Goal: Check status: Check status

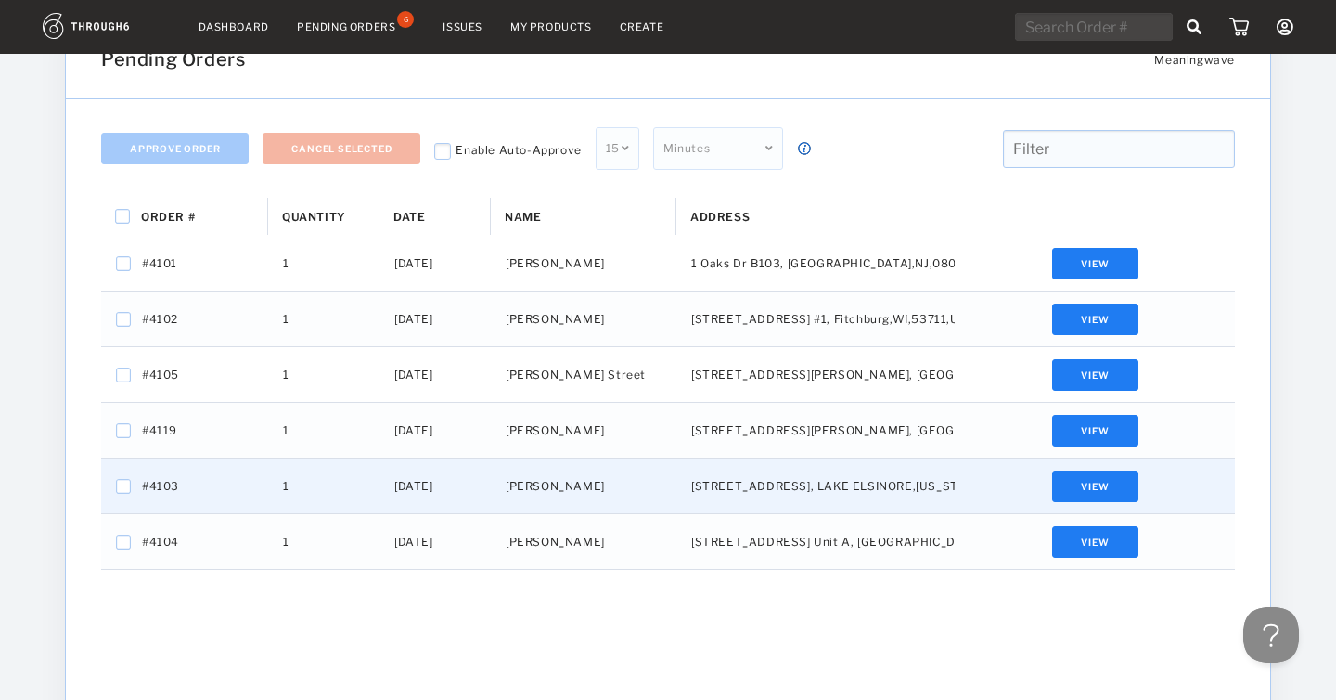
scroll to position [60, 0]
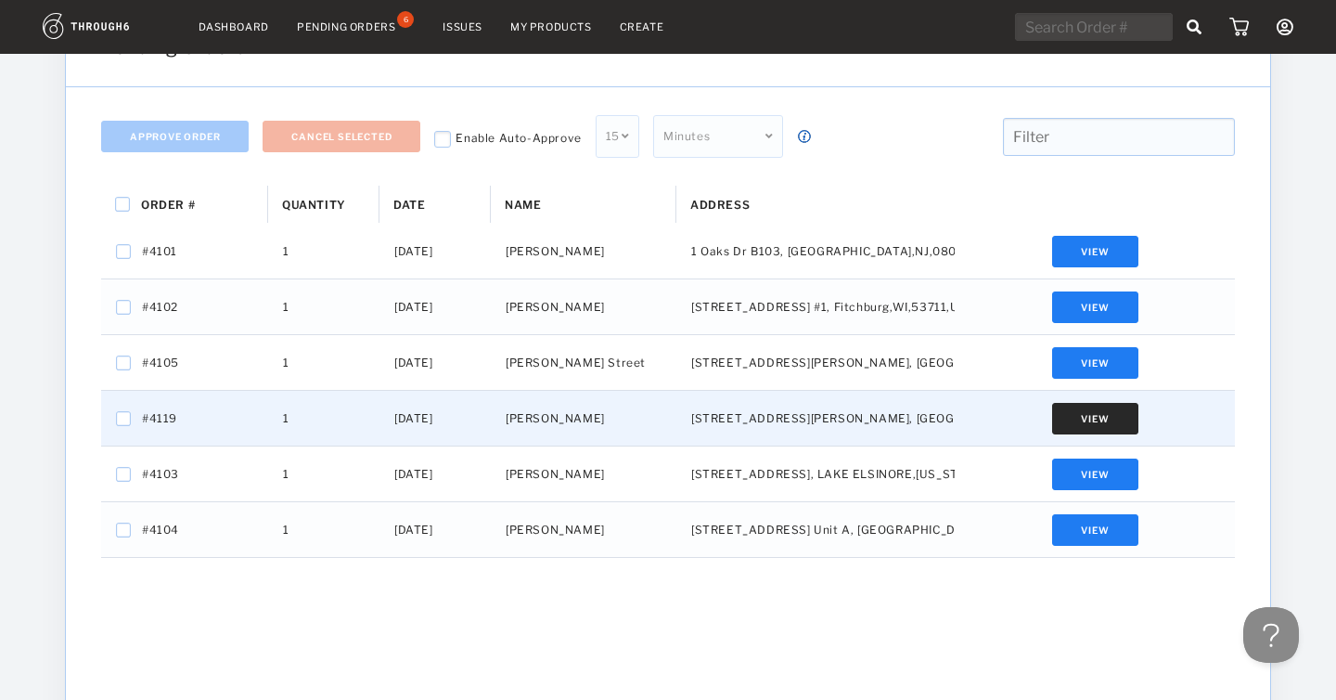
click at [1078, 410] on button "View" at bounding box center [1094, 419] width 85 height 32
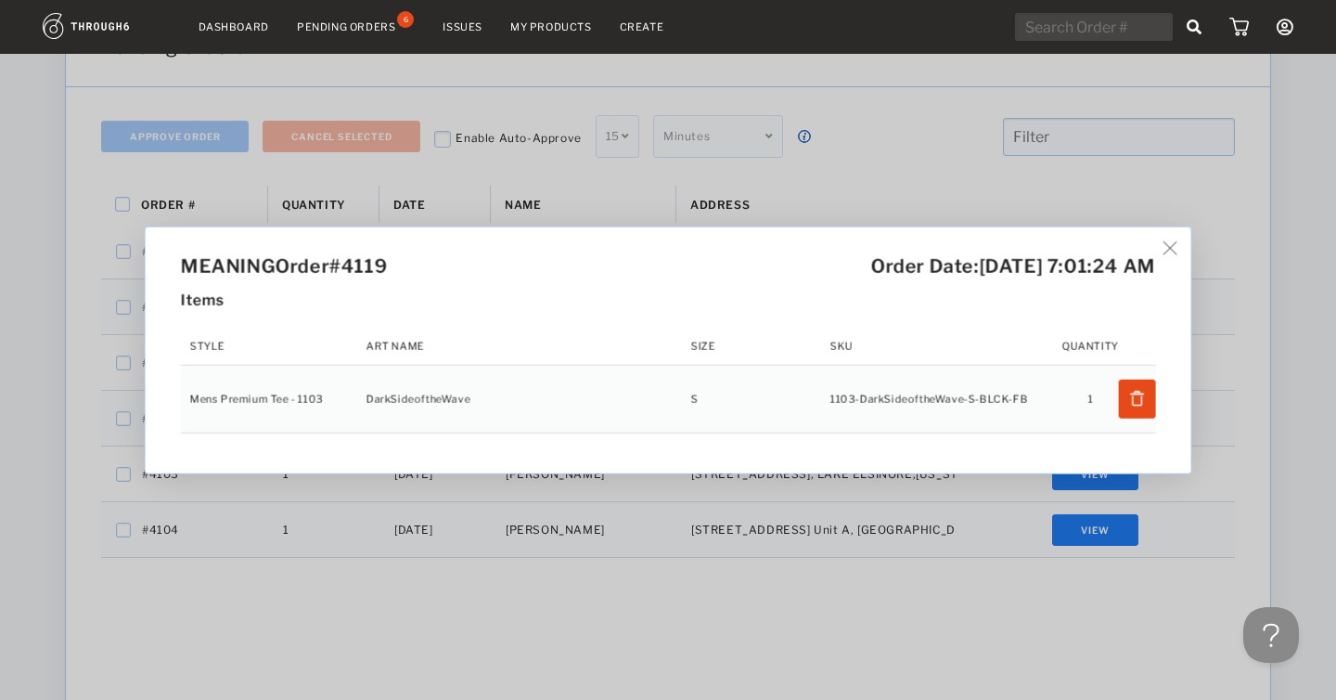
click at [1174, 246] on img at bounding box center [1171, 248] width 14 height 14
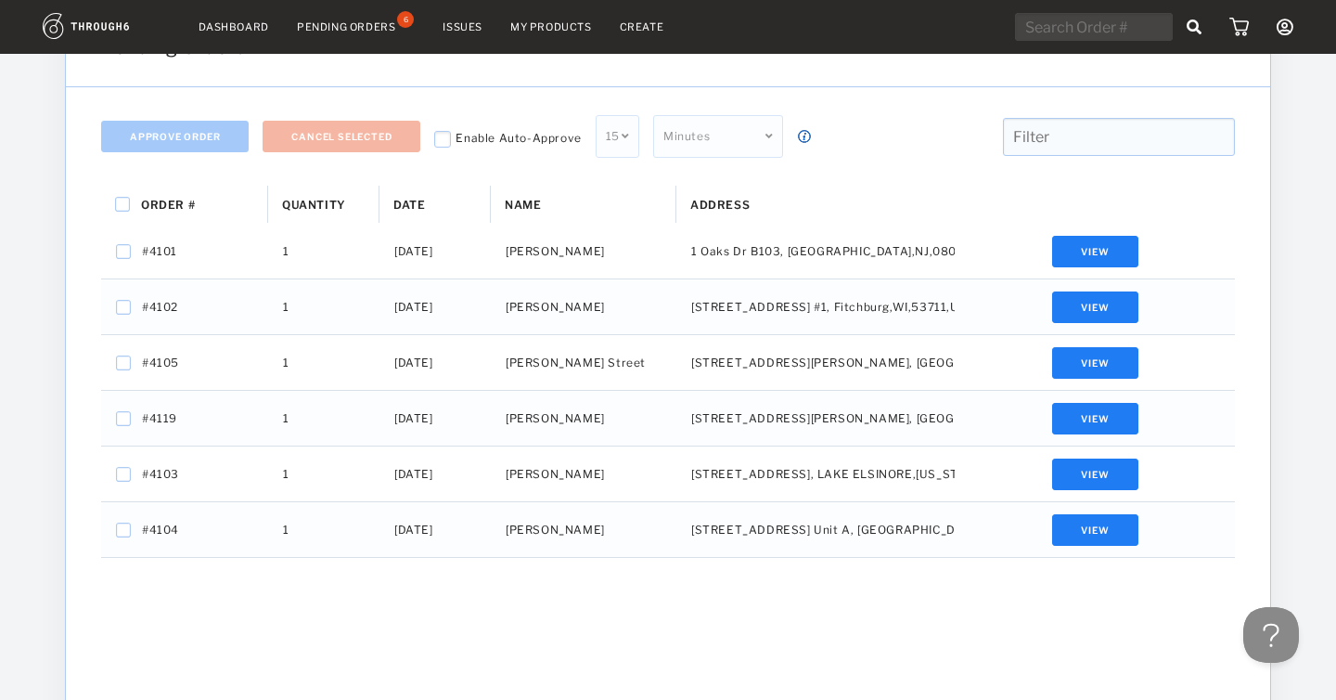
click at [247, 27] on link "Dashboard" at bounding box center [234, 26] width 71 height 13
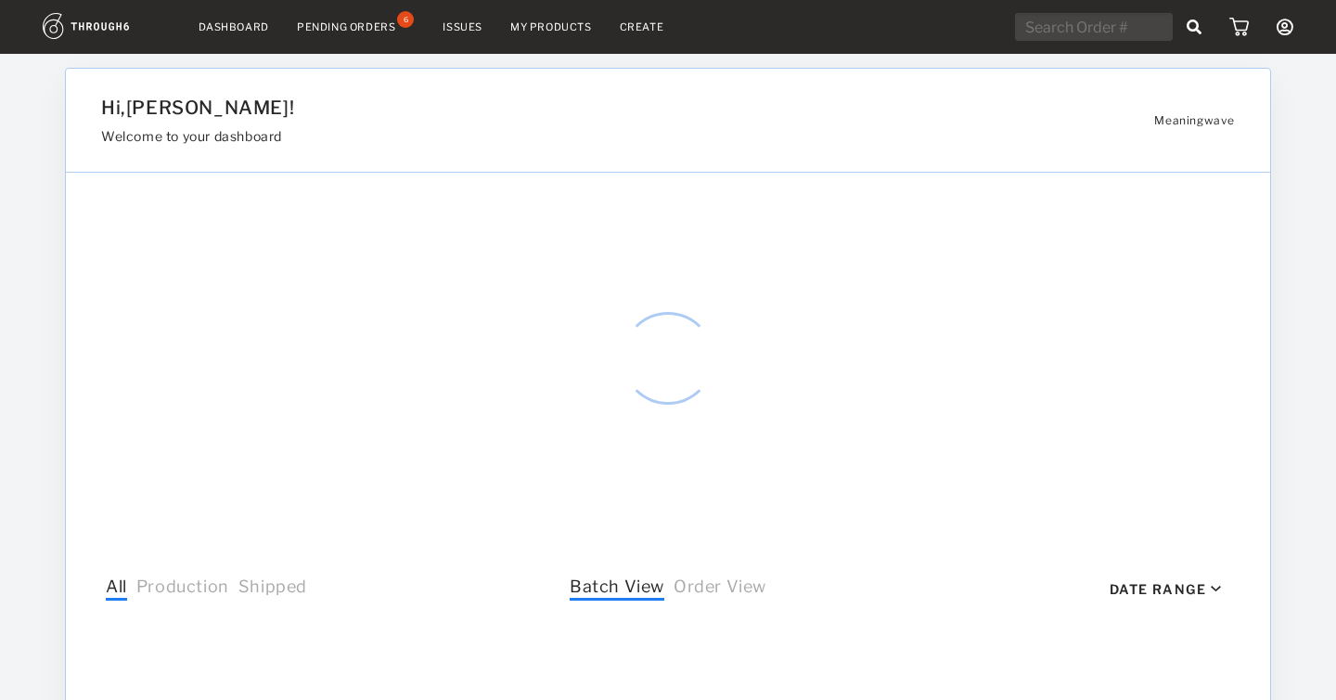
select select "8"
select select "2025"
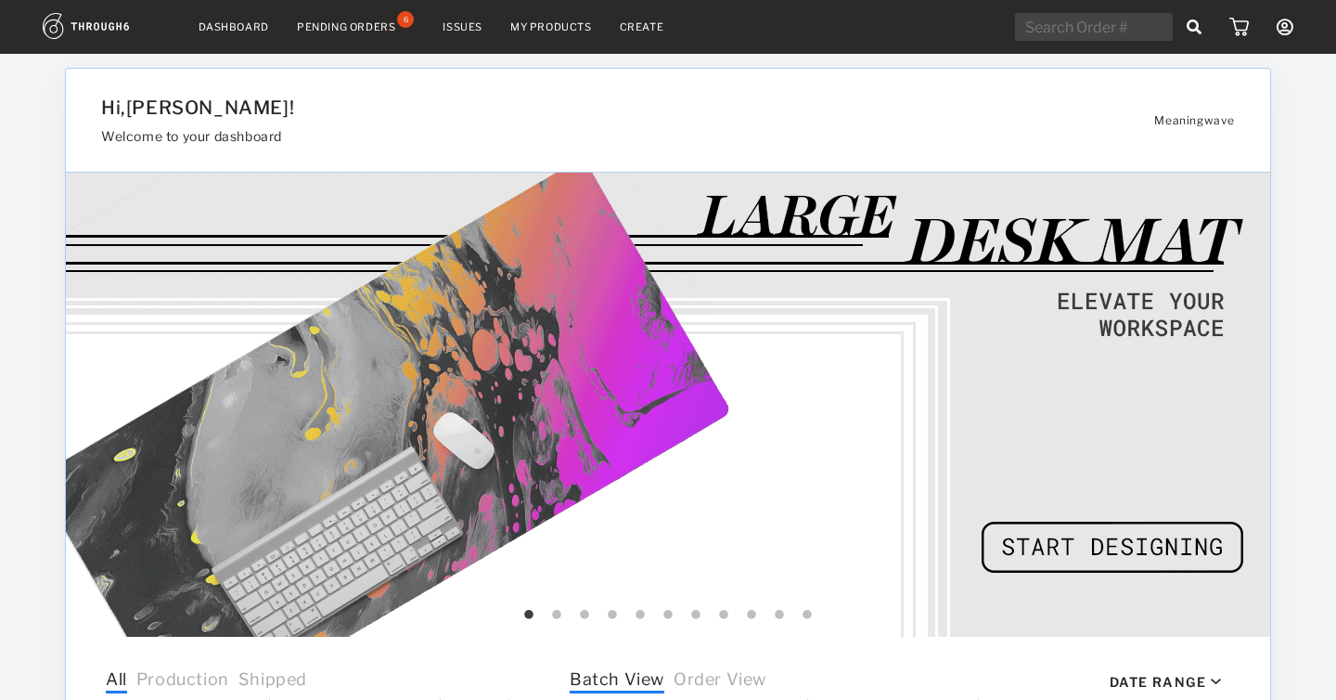
click at [1099, 33] on input "text" at bounding box center [1094, 27] width 158 height 28
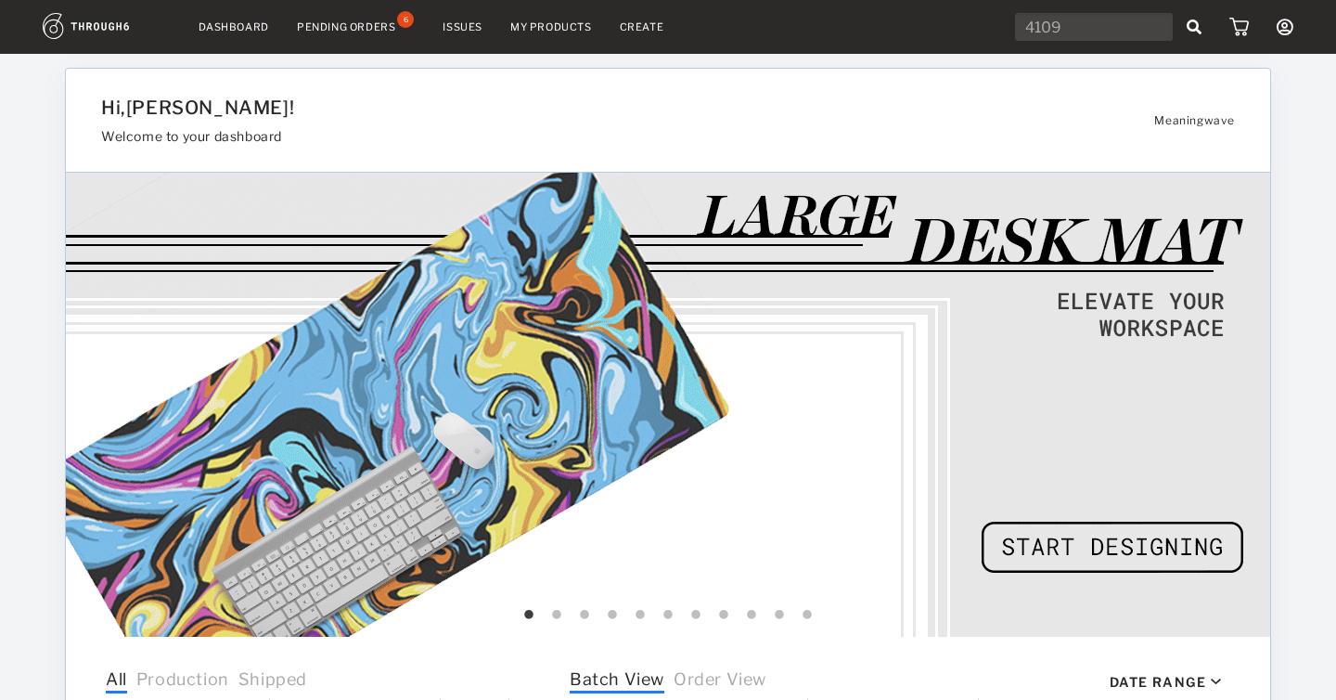
type input "4109"
